Goal: Check status: Check status

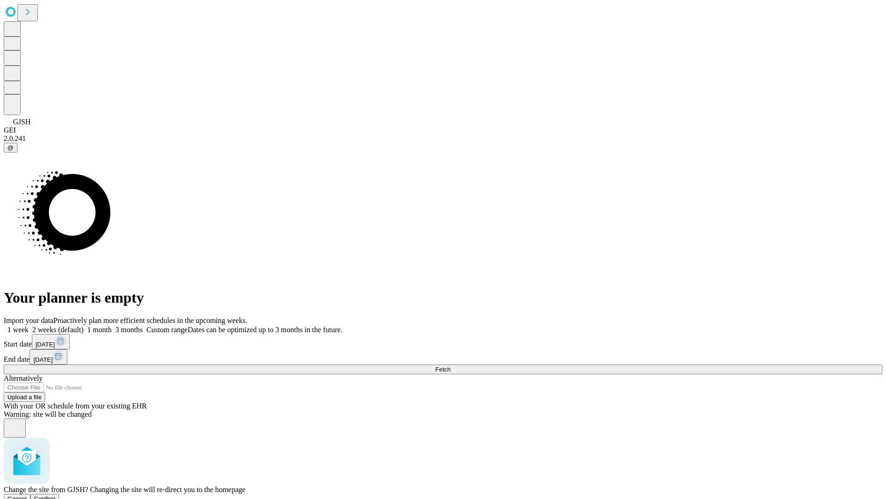
click at [56, 495] on span "Confirm" at bounding box center [45, 498] width 22 height 7
click at [29, 326] on label "1 week" at bounding box center [16, 330] width 25 height 8
click at [451, 366] on span "Fetch" at bounding box center [442, 369] width 15 height 7
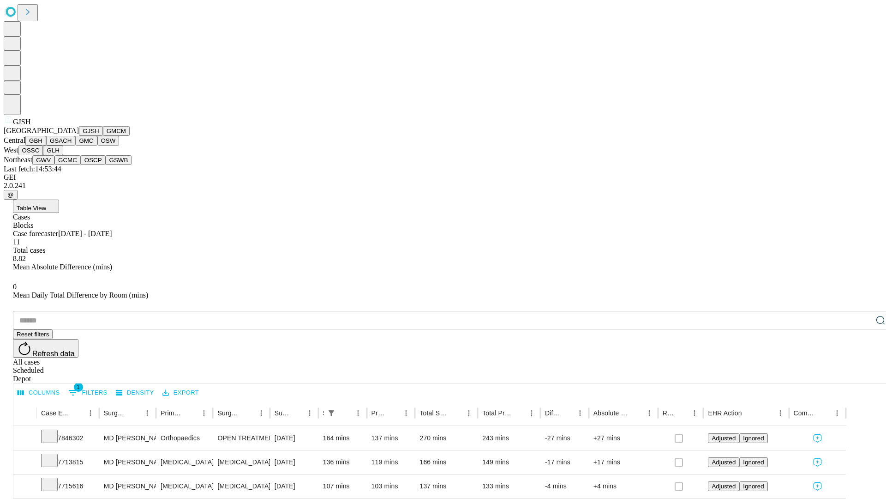
click at [103, 136] on button "GMCM" at bounding box center [116, 131] width 27 height 10
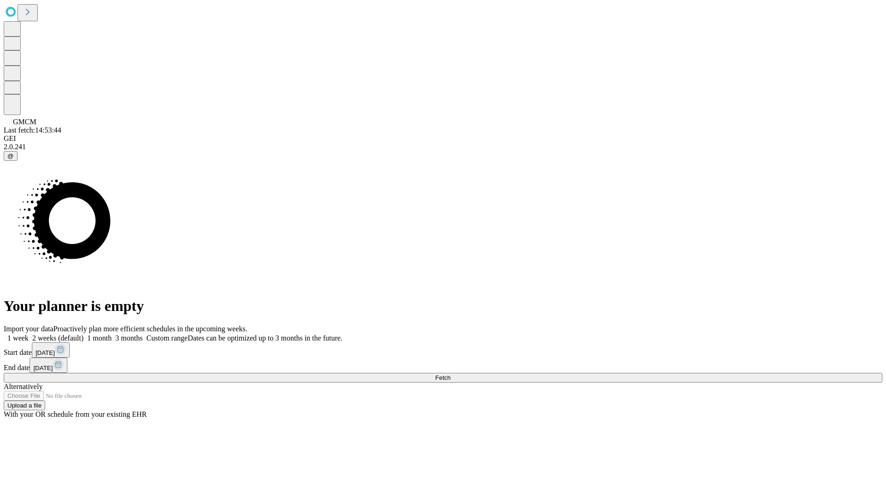
click at [29, 334] on label "1 week" at bounding box center [16, 338] width 25 height 8
click at [451, 374] on span "Fetch" at bounding box center [442, 377] width 15 height 7
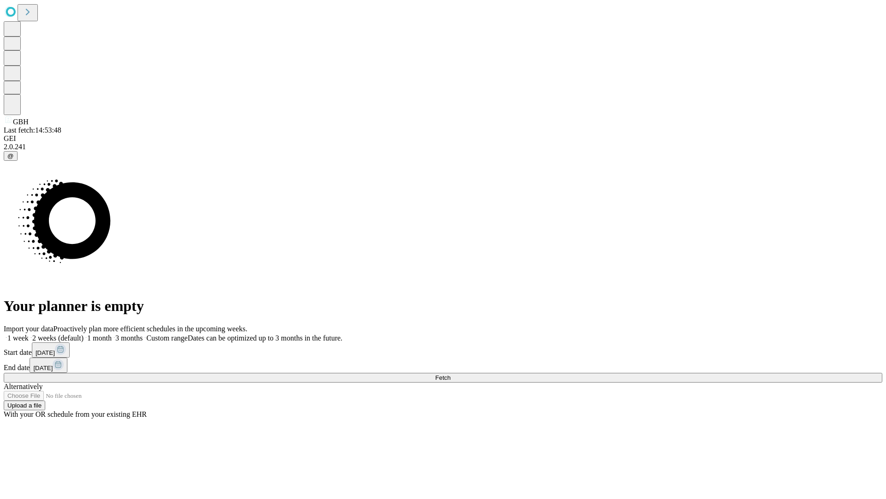
click at [451, 374] on span "Fetch" at bounding box center [442, 377] width 15 height 7
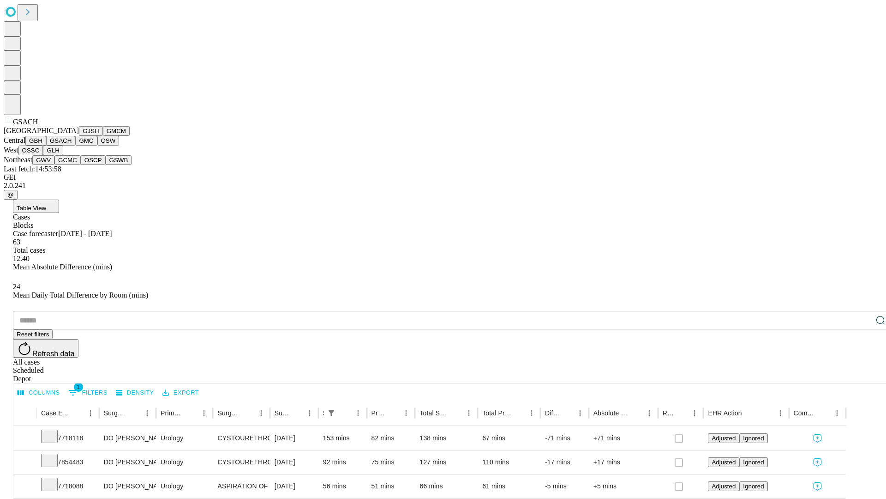
click at [75, 145] on button "GMC" at bounding box center [86, 141] width 22 height 10
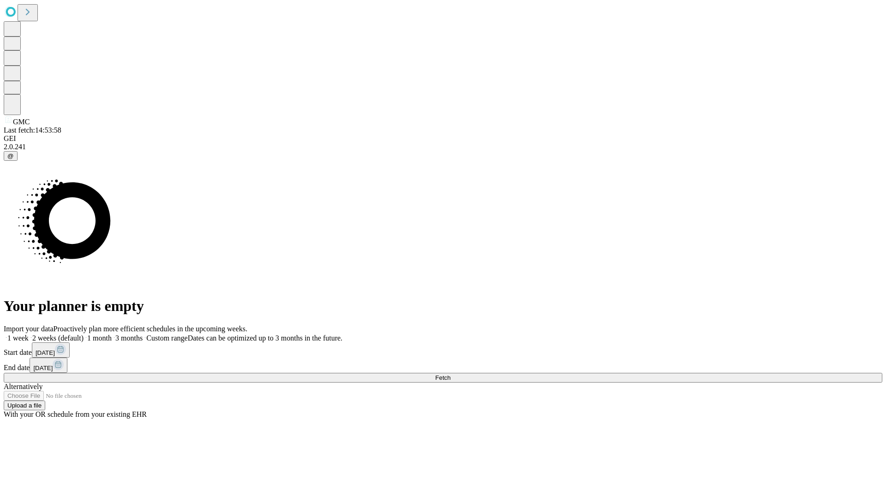
click at [29, 334] on label "1 week" at bounding box center [16, 338] width 25 height 8
click at [451, 374] on span "Fetch" at bounding box center [442, 377] width 15 height 7
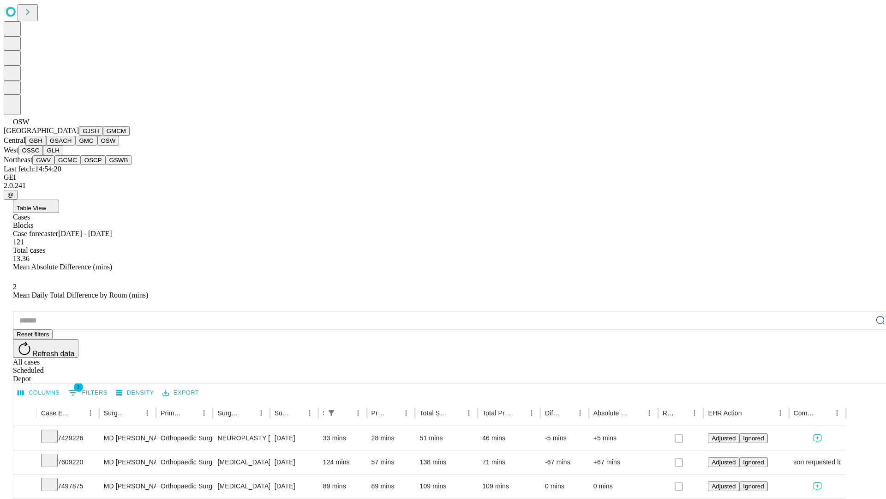
click at [43, 155] on button "OSSC" at bounding box center [30, 150] width 25 height 10
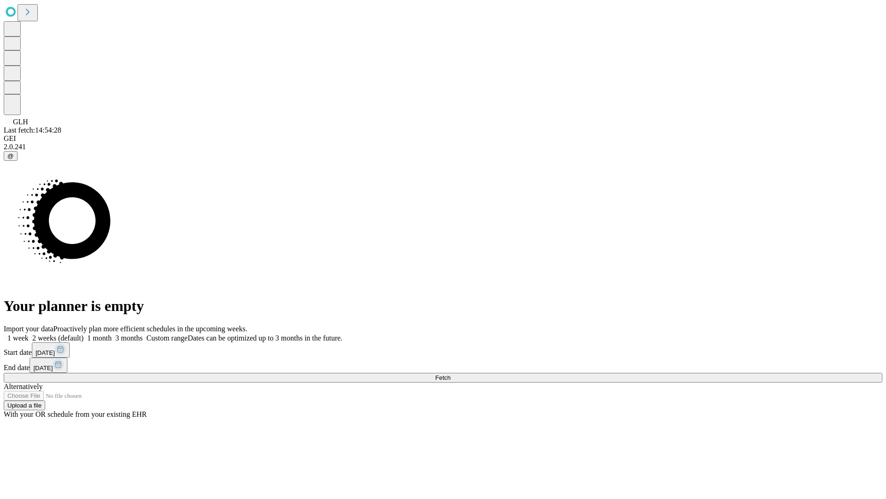
click at [29, 334] on label "1 week" at bounding box center [16, 338] width 25 height 8
click at [451, 374] on span "Fetch" at bounding box center [442, 377] width 15 height 7
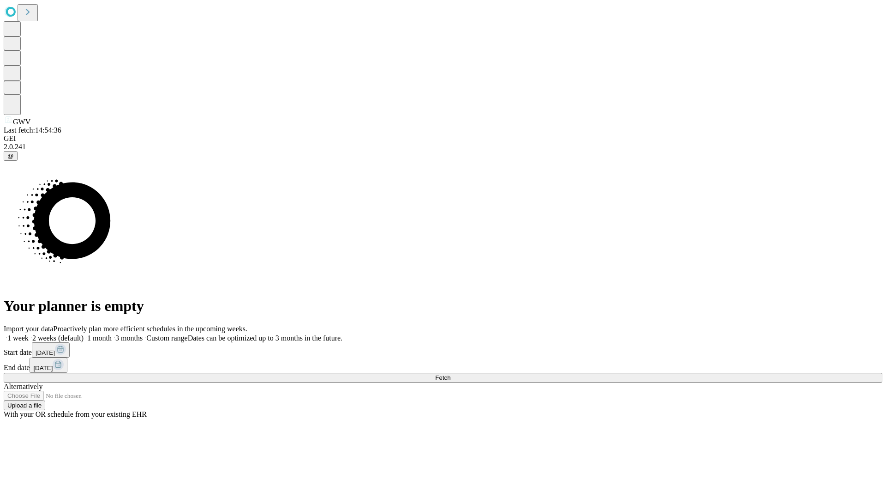
click at [29, 334] on label "1 week" at bounding box center [16, 338] width 25 height 8
click at [451, 374] on span "Fetch" at bounding box center [442, 377] width 15 height 7
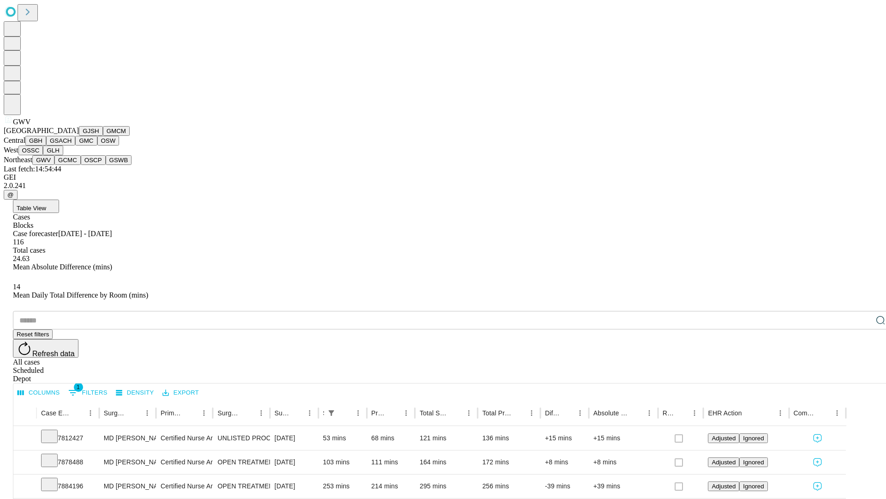
click at [72, 165] on button "GCMC" at bounding box center [67, 160] width 26 height 10
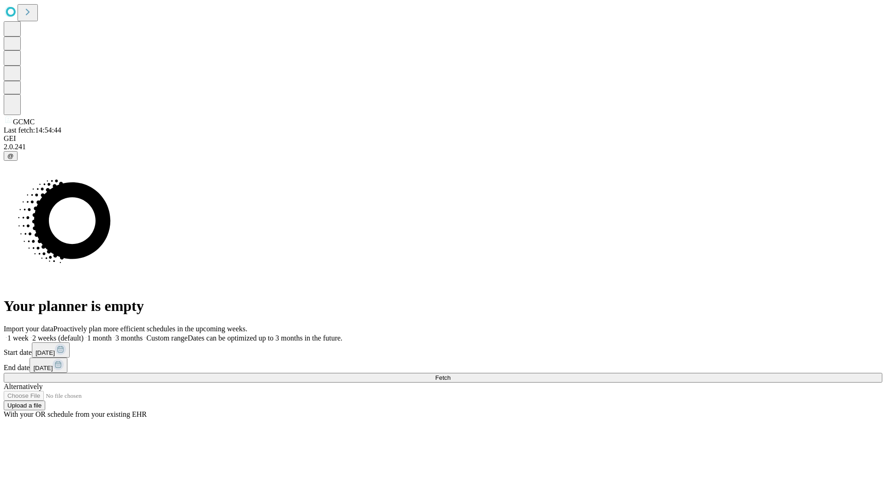
click at [29, 334] on label "1 week" at bounding box center [16, 338] width 25 height 8
click at [451, 374] on span "Fetch" at bounding box center [442, 377] width 15 height 7
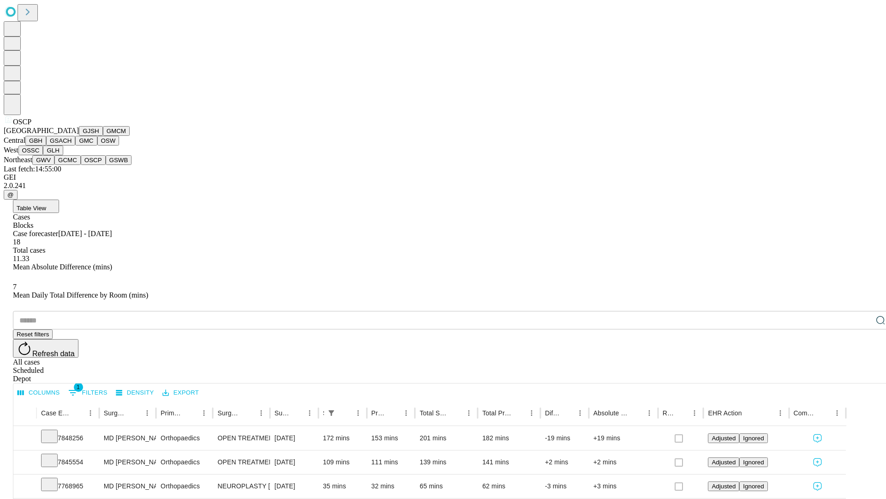
click at [106, 165] on button "GSWB" at bounding box center [119, 160] width 26 height 10
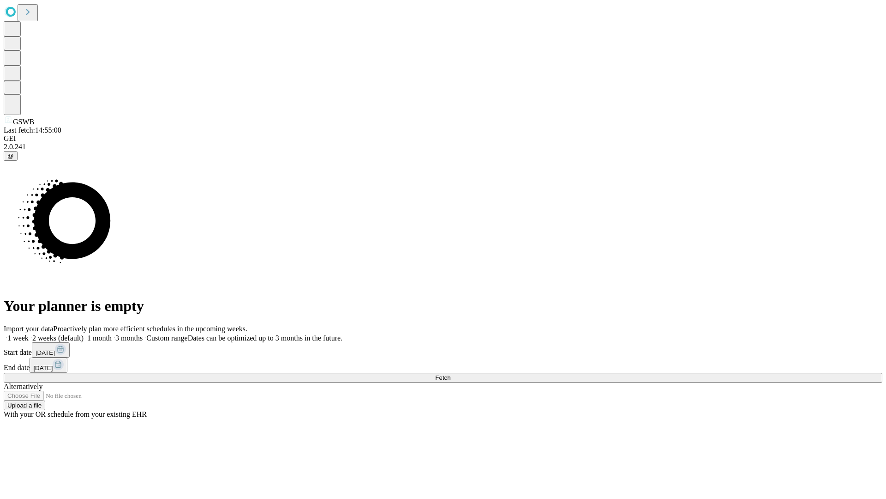
click at [29, 334] on label "1 week" at bounding box center [16, 338] width 25 height 8
click at [451, 374] on span "Fetch" at bounding box center [442, 377] width 15 height 7
